Goal: Transaction & Acquisition: Purchase product/service

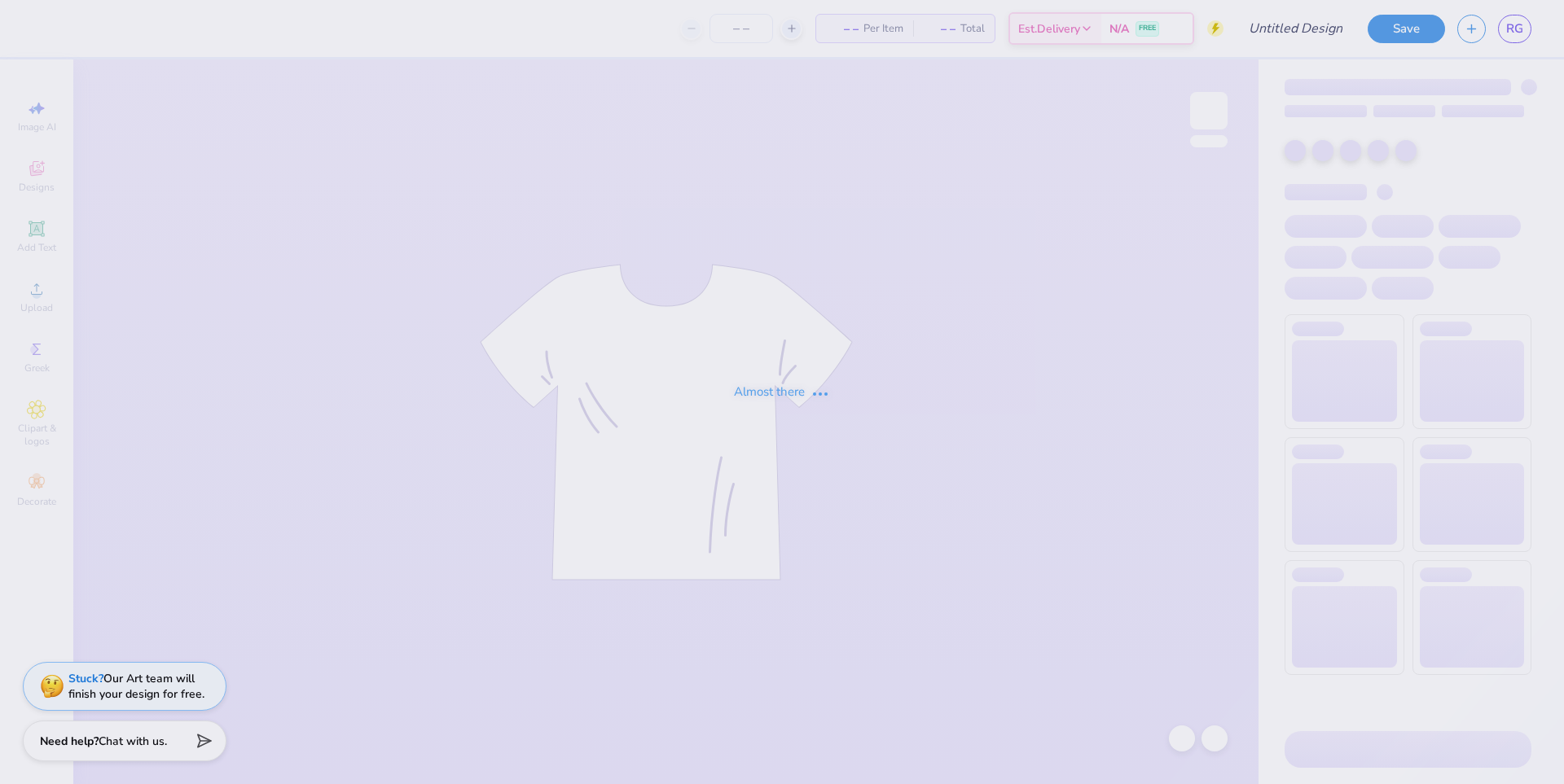
type input "test"
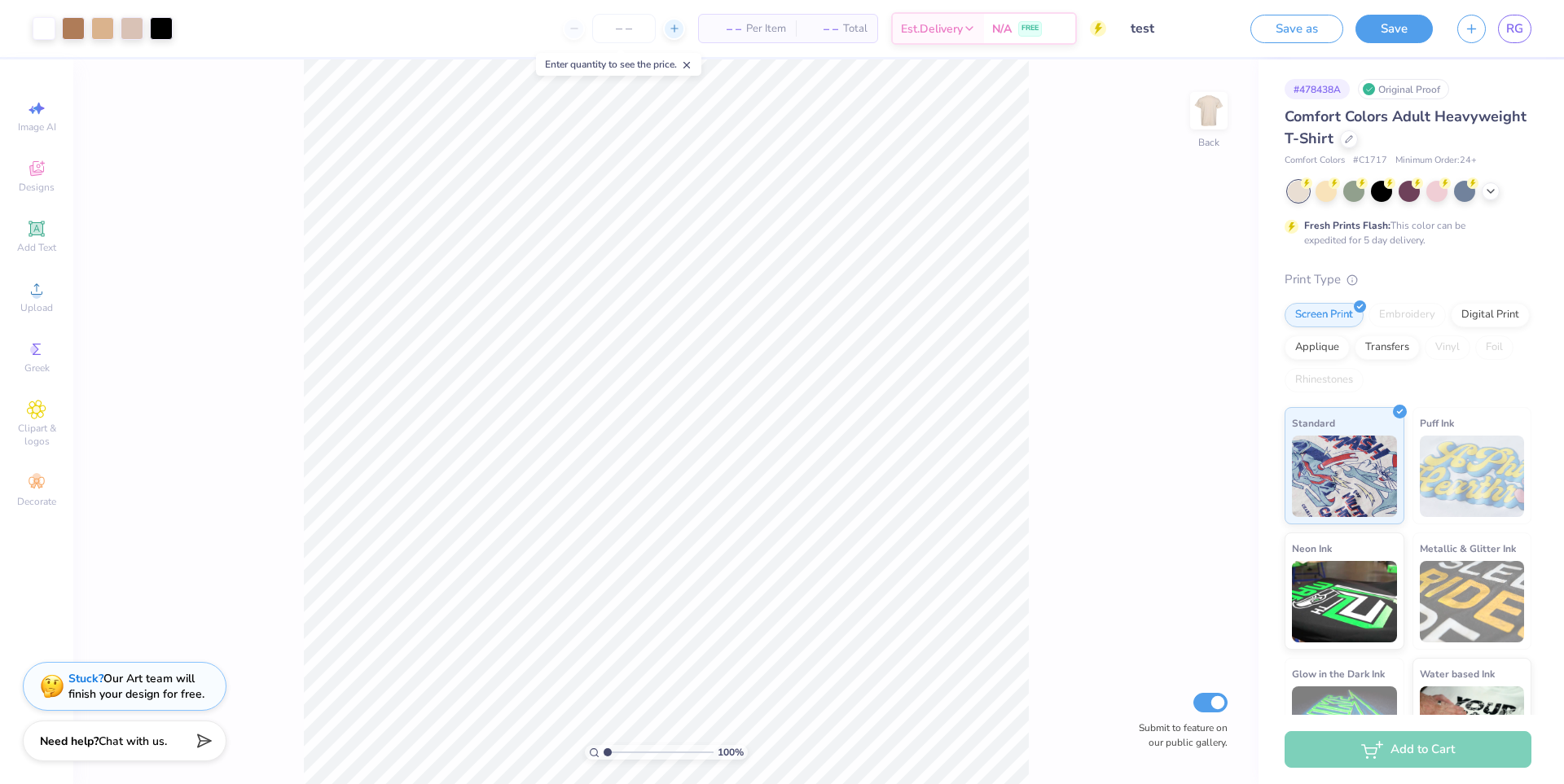
click at [669, 25] on icon at bounding box center [674, 29] width 11 height 11
type input "15"
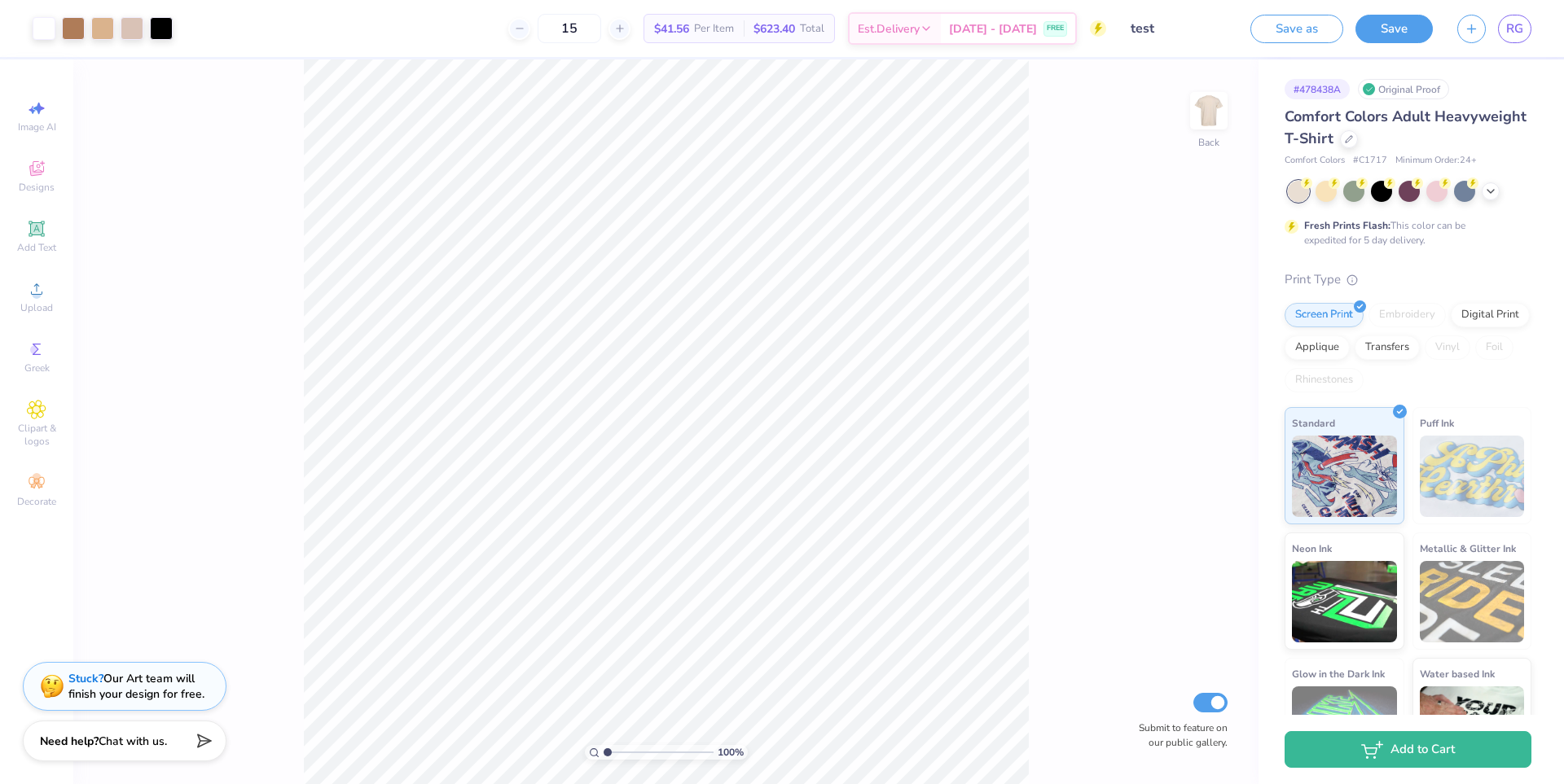
click at [462, 35] on div "15 $41.56 Per Item $623.40 Total Est. Delivery [DATE] - [DATE] FREE" at bounding box center [646, 29] width 921 height 57
